Goal: Task Accomplishment & Management: Manage account settings

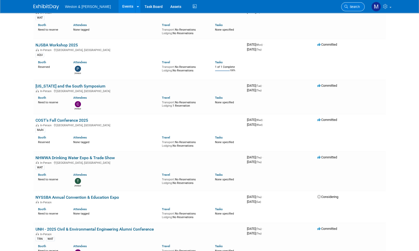
click at [356, 7] on span "Search" at bounding box center [354, 7] width 12 height 4
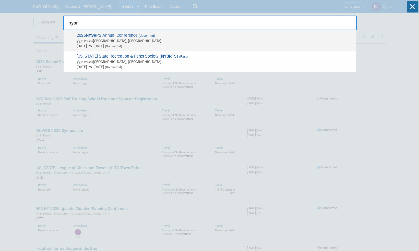
type input "nysr"
click at [116, 35] on span "2025 NYSR PS Annual Conference (Upcoming) In-Person [GEOGRAPHIC_DATA], [GEOGRAP…" at bounding box center [214, 41] width 279 height 16
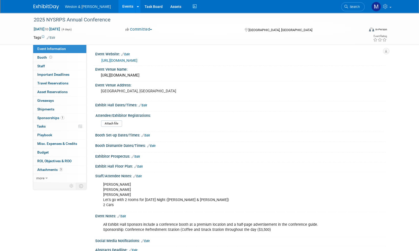
click at [53, 38] on link "Edit" at bounding box center [51, 38] width 8 height 4
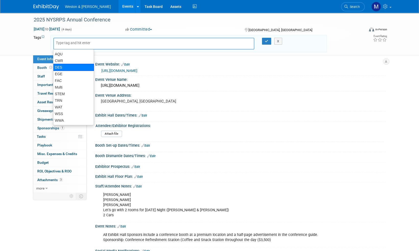
click at [61, 67] on div "DES" at bounding box center [73, 67] width 41 height 7
type input "DES"
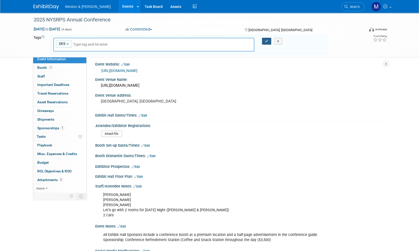
click at [266, 41] on icon "button" at bounding box center [267, 41] width 4 height 3
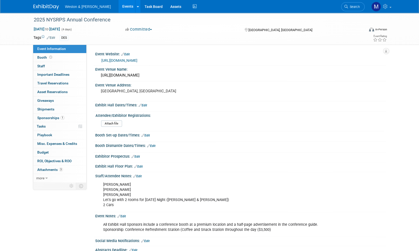
click at [137, 61] on link "https://newyorkstaterecreationampparksociety.wildapricot.org/" at bounding box center [119, 60] width 36 height 4
click at [40, 58] on span "Booth" at bounding box center [45, 57] width 16 height 4
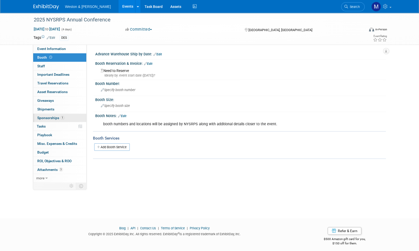
click at [43, 118] on span "Sponsorships 1" at bounding box center [50, 118] width 27 height 4
